Goal: Find specific page/section: Find specific page/section

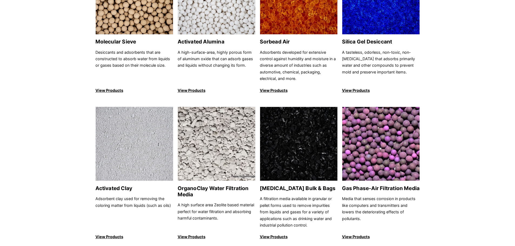
scroll to position [135, 0]
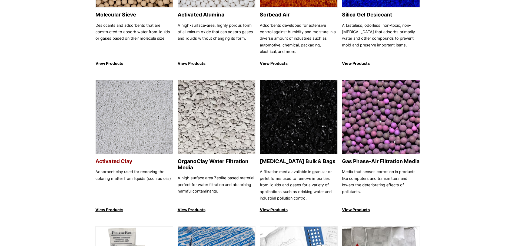
click at [118, 127] on img at bounding box center [134, 117] width 77 height 74
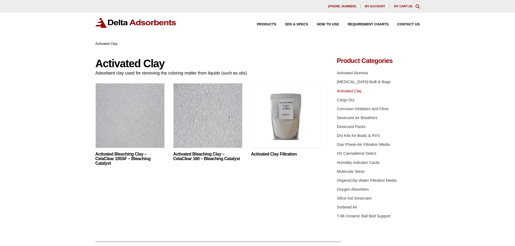
scroll to position [27, 0]
